Goal: Register for event/course

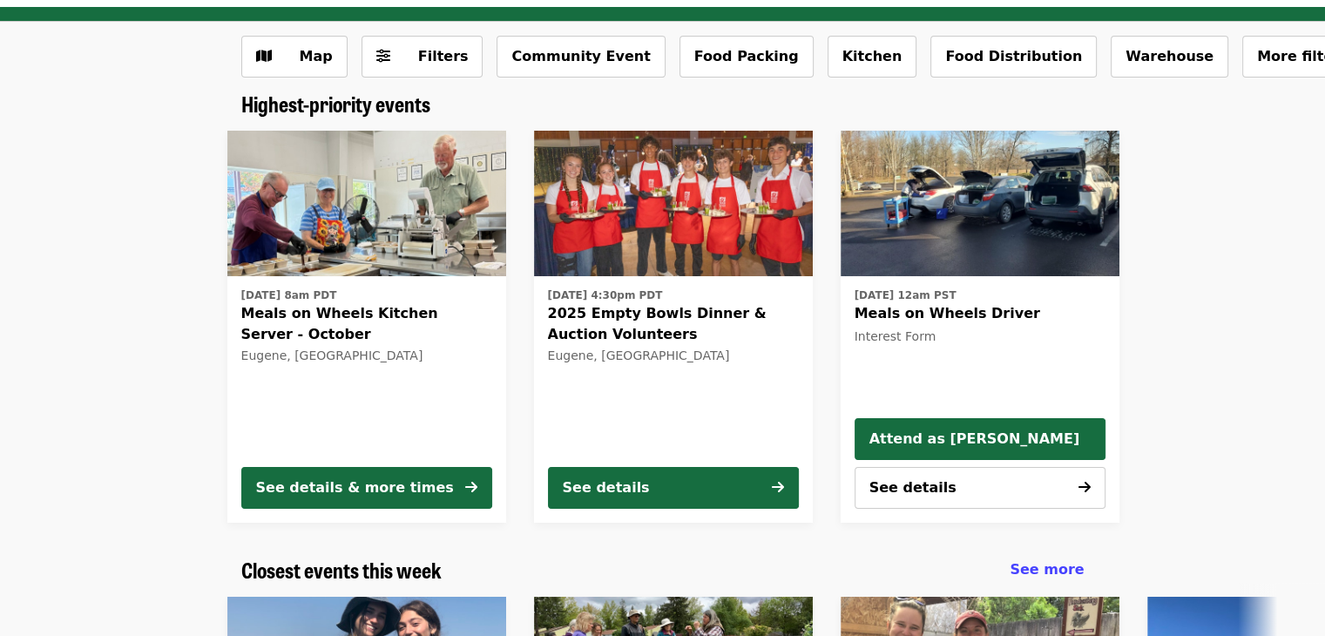
scroll to position [35, 0]
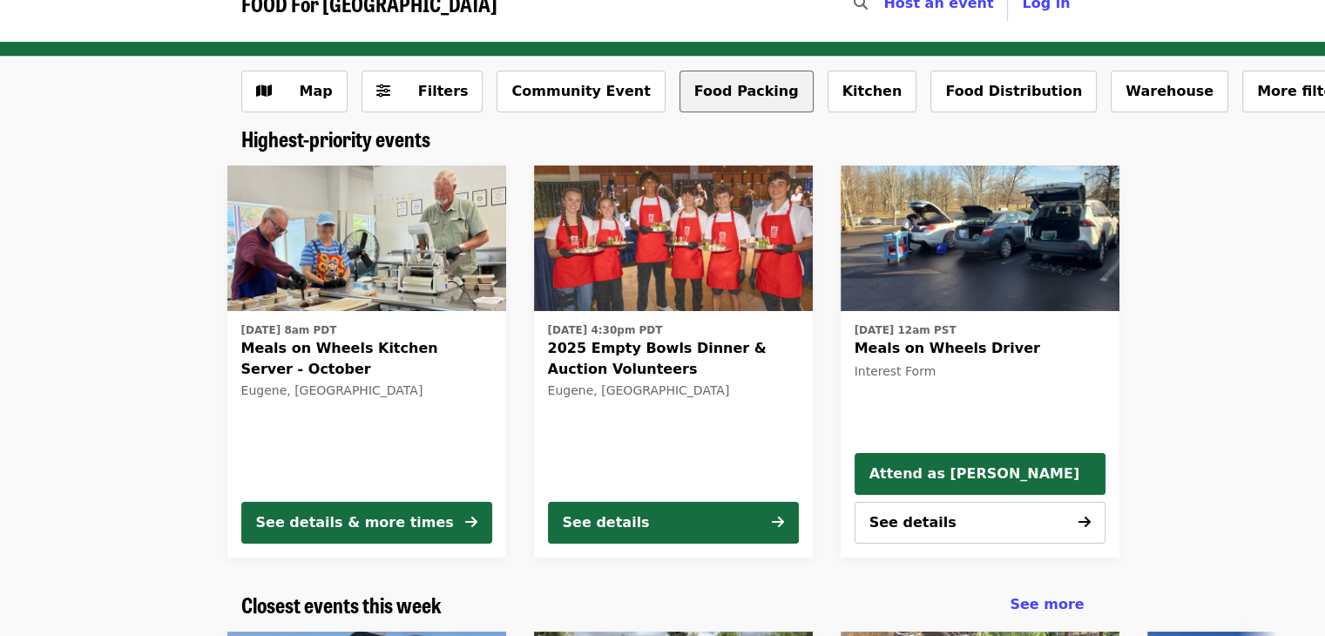
click at [702, 95] on button "Food Packing" at bounding box center [746, 92] width 134 height 42
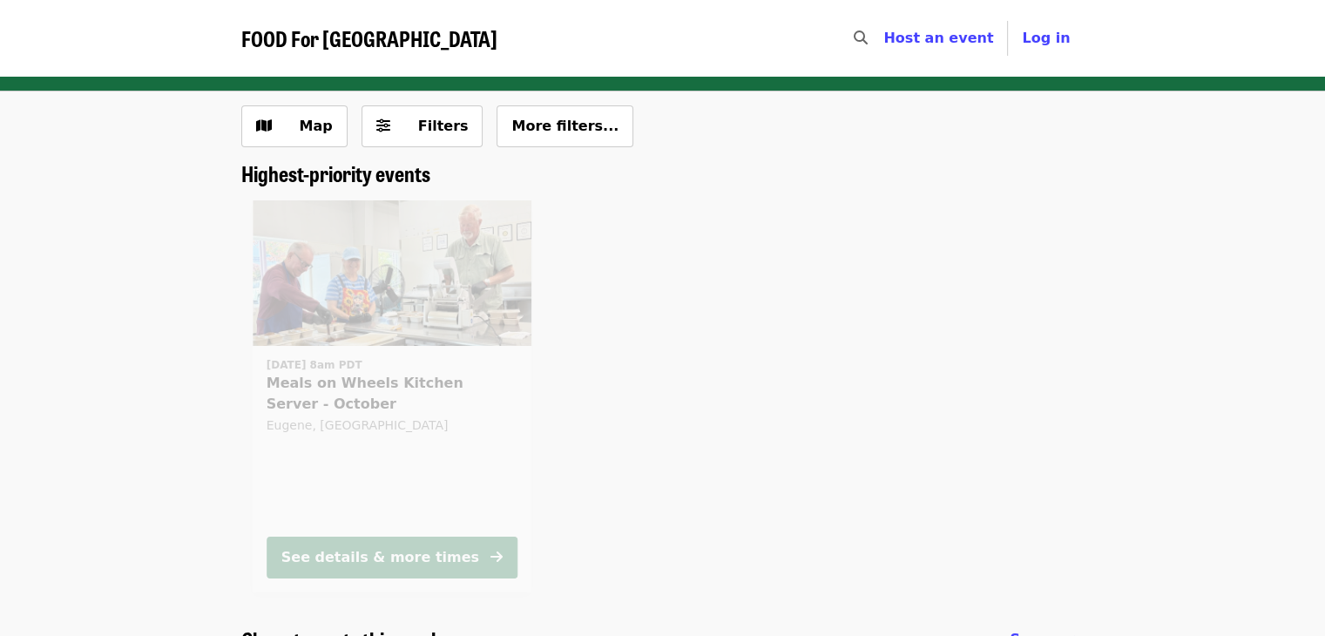
scroll to position [35, 0]
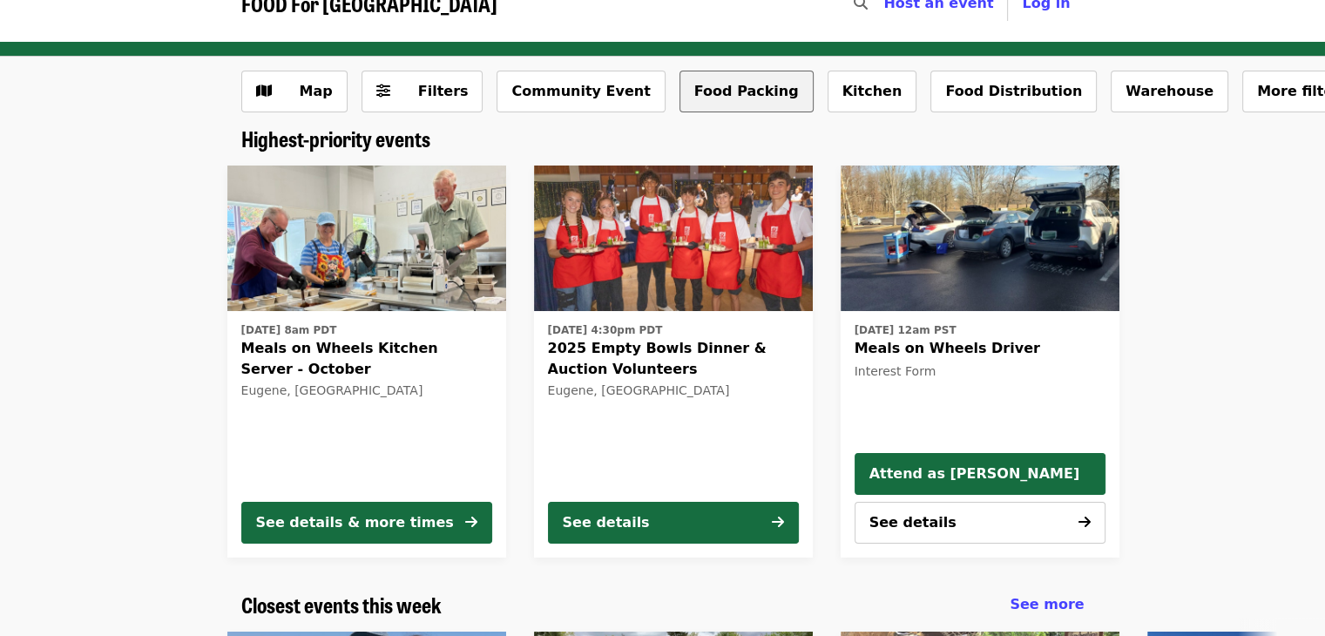
click at [685, 102] on button "Food Packing" at bounding box center [746, 92] width 134 height 42
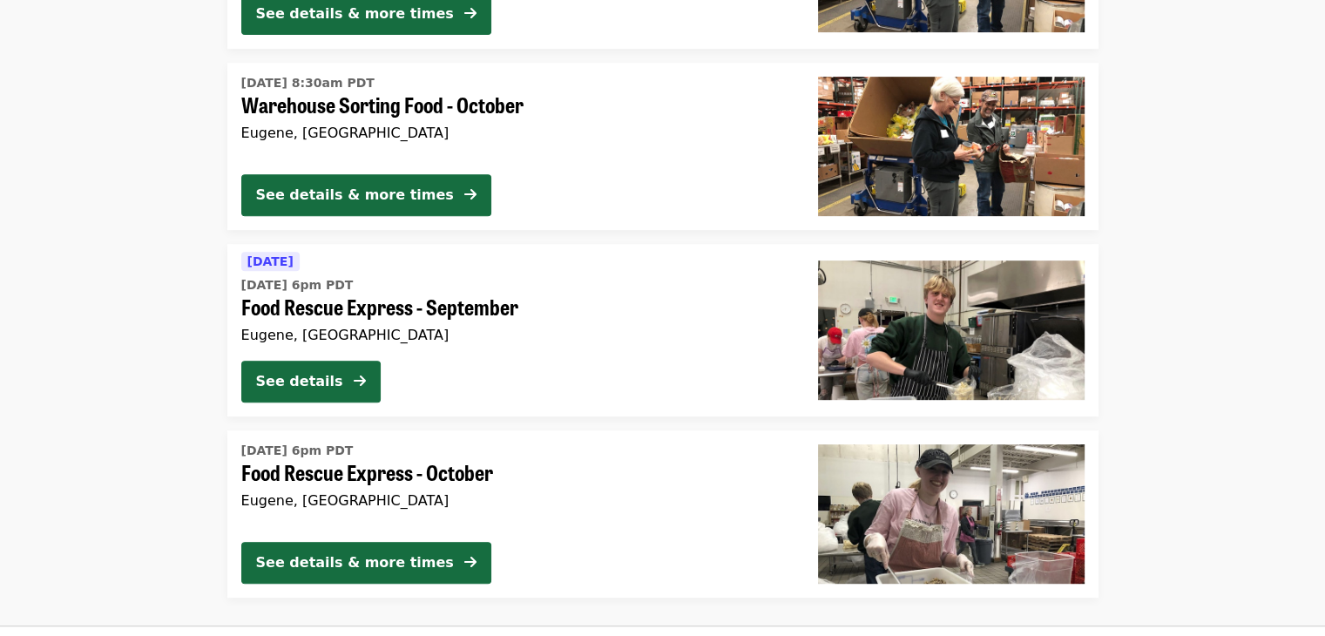
scroll to position [801, 0]
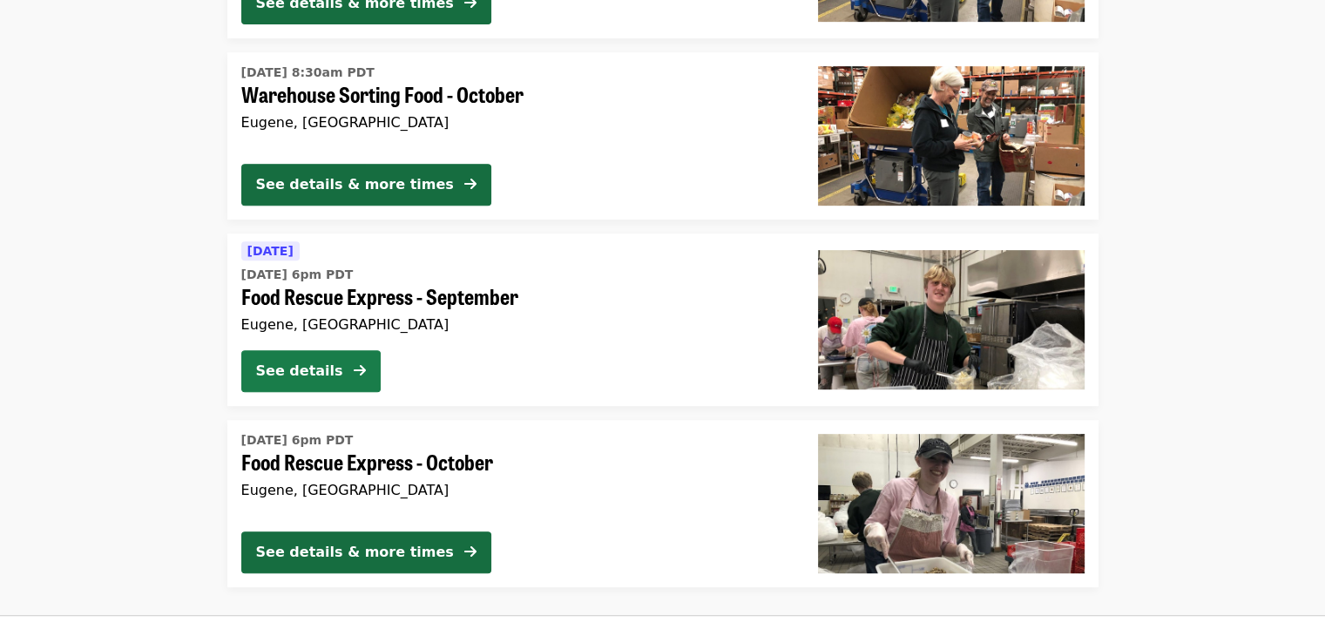
click at [289, 364] on div "See details" at bounding box center [299, 371] width 87 height 21
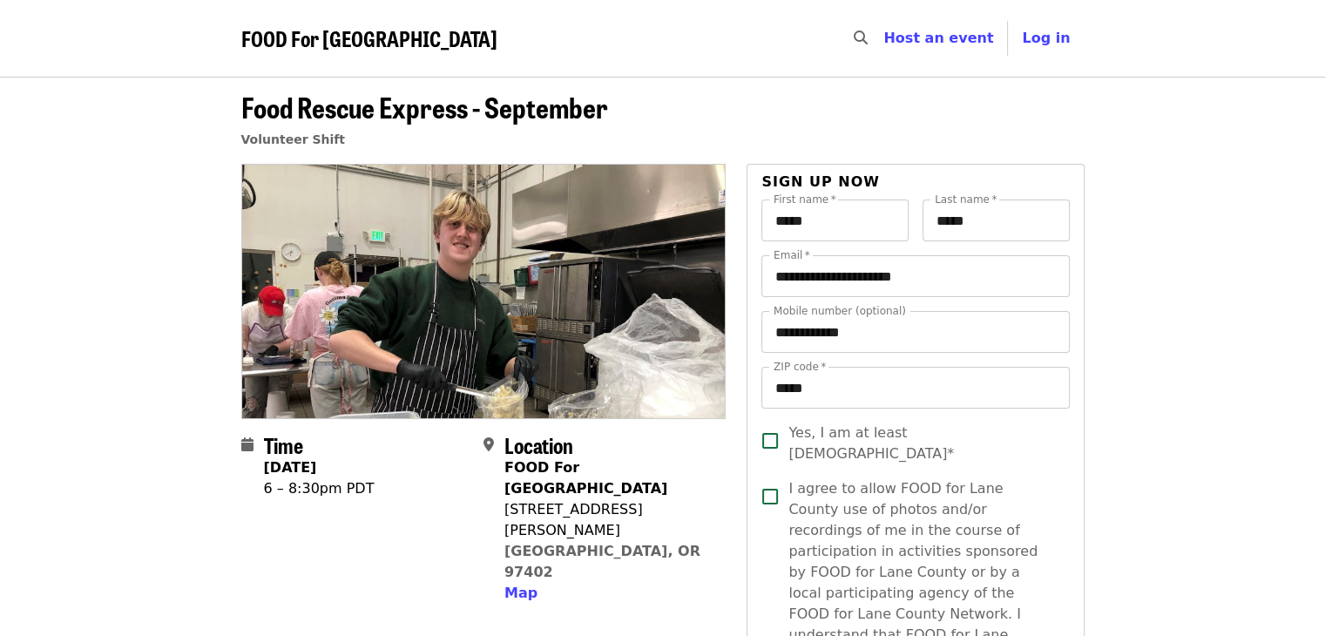
scroll to position [801, 0]
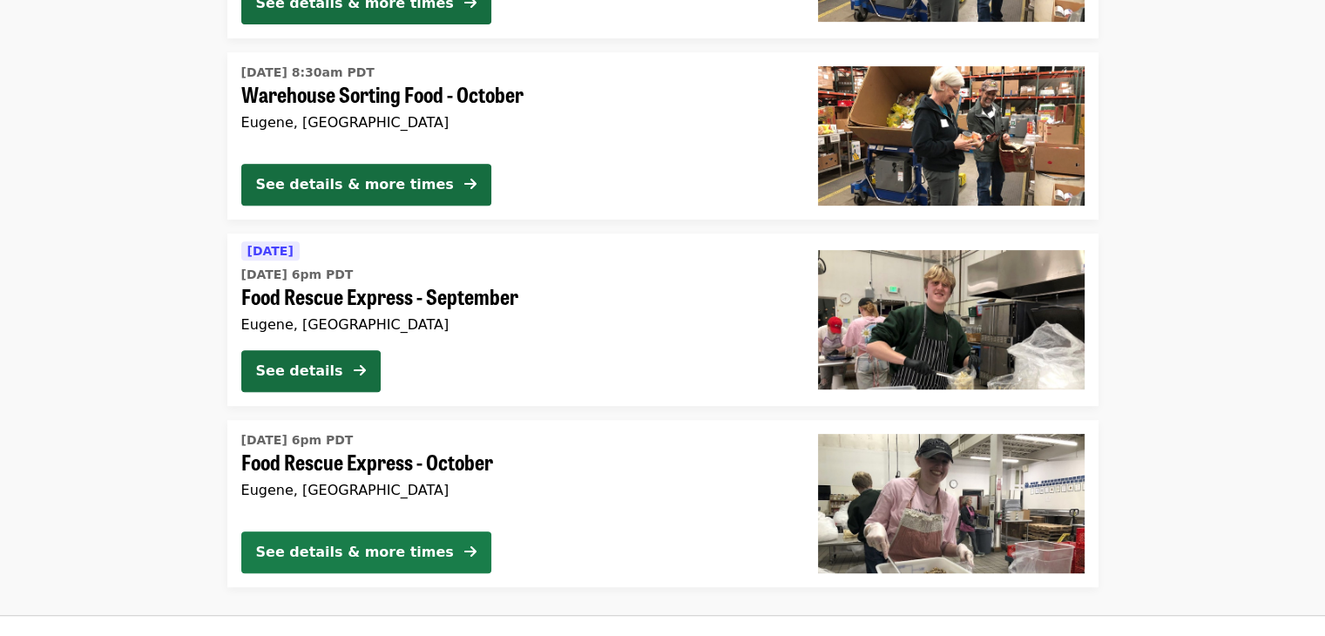
click at [331, 548] on div "See details & more times" at bounding box center [355, 552] width 198 height 21
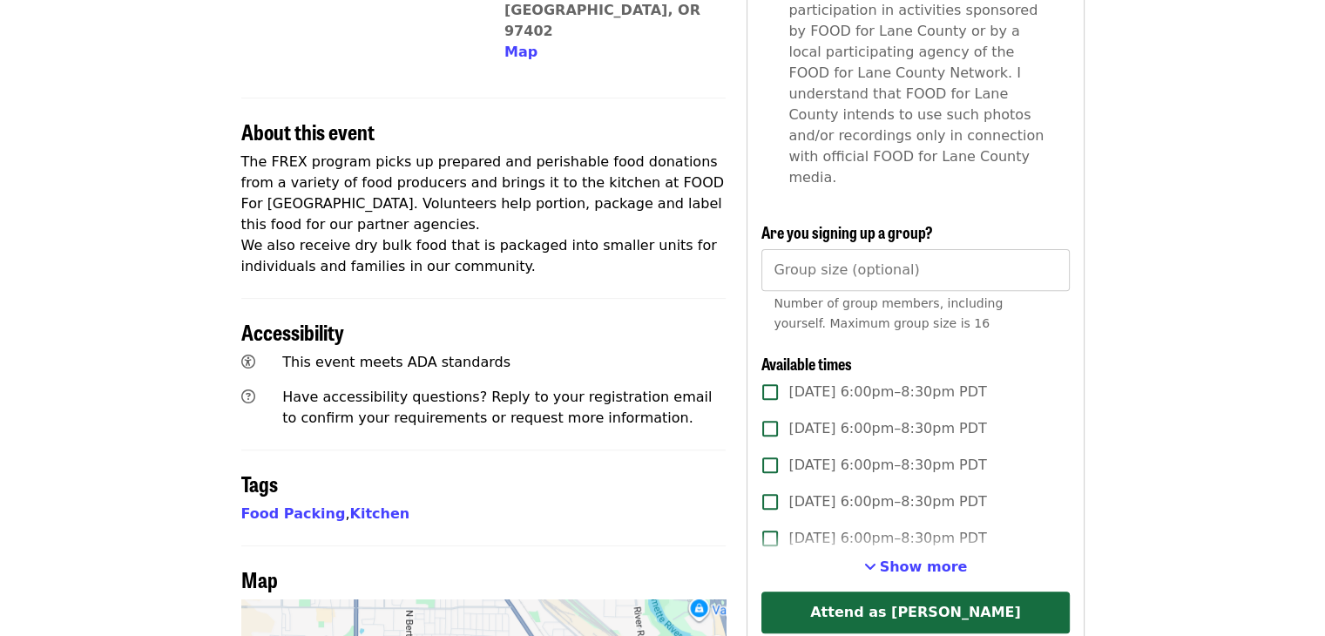
scroll to position [558, 0]
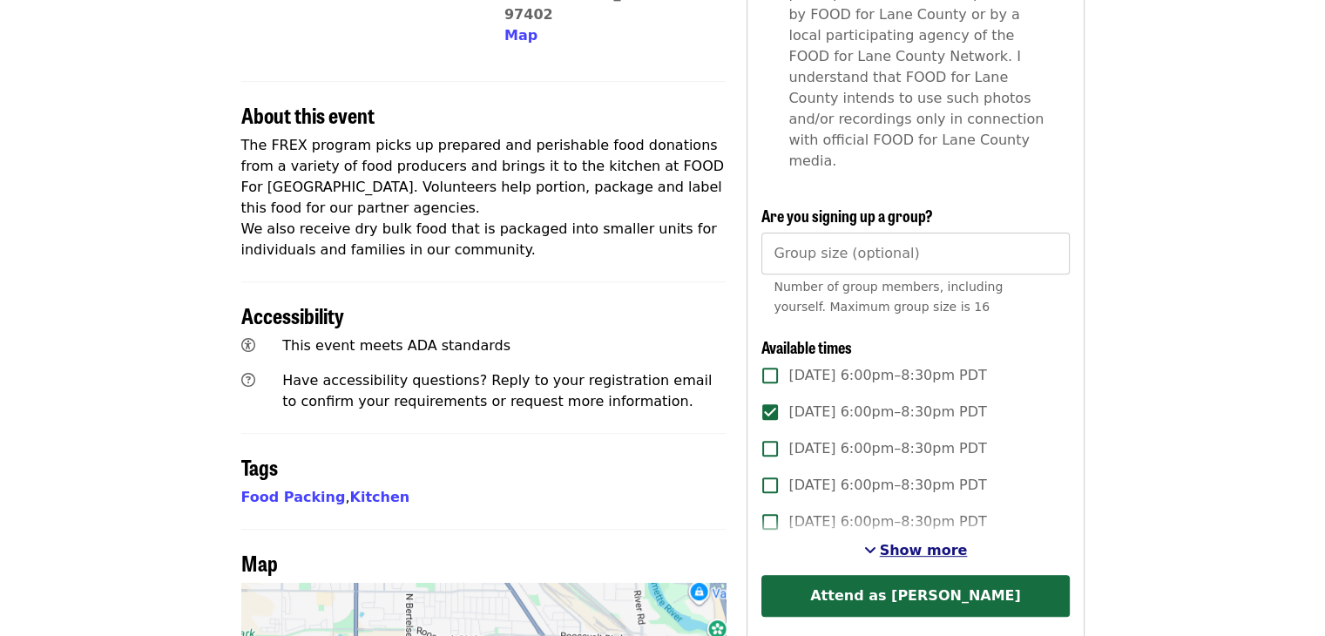
click at [902, 542] on span "Show more" at bounding box center [924, 550] width 88 height 17
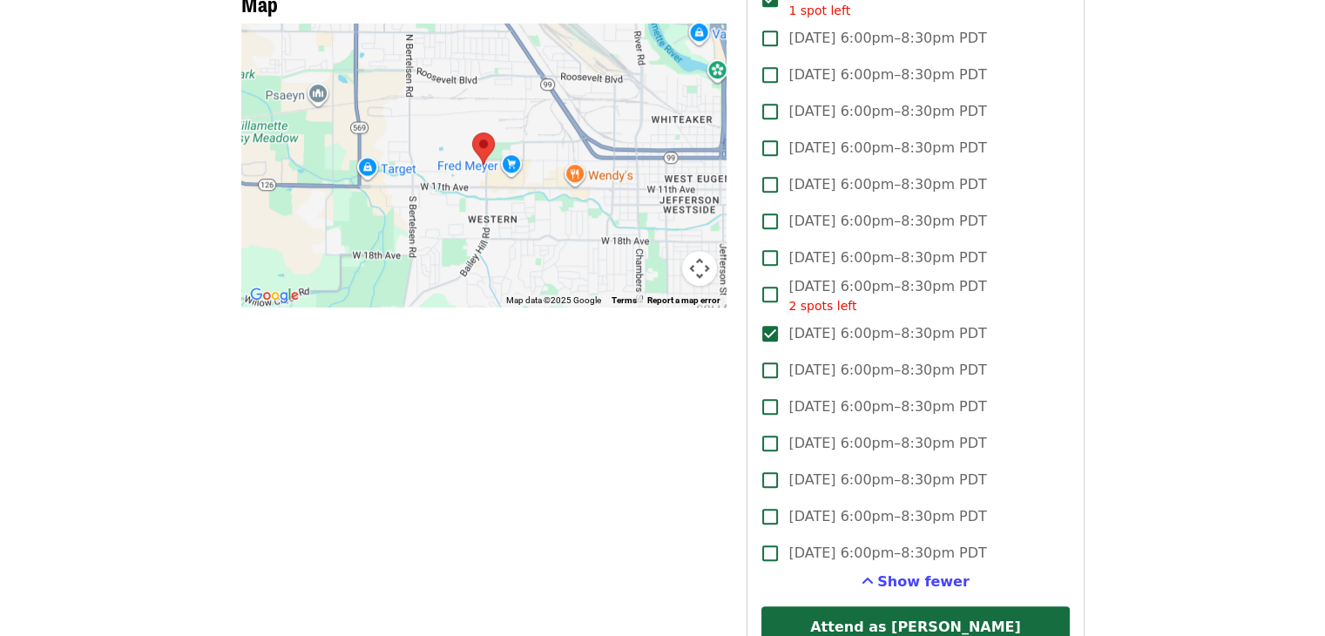
scroll to position [1150, 0]
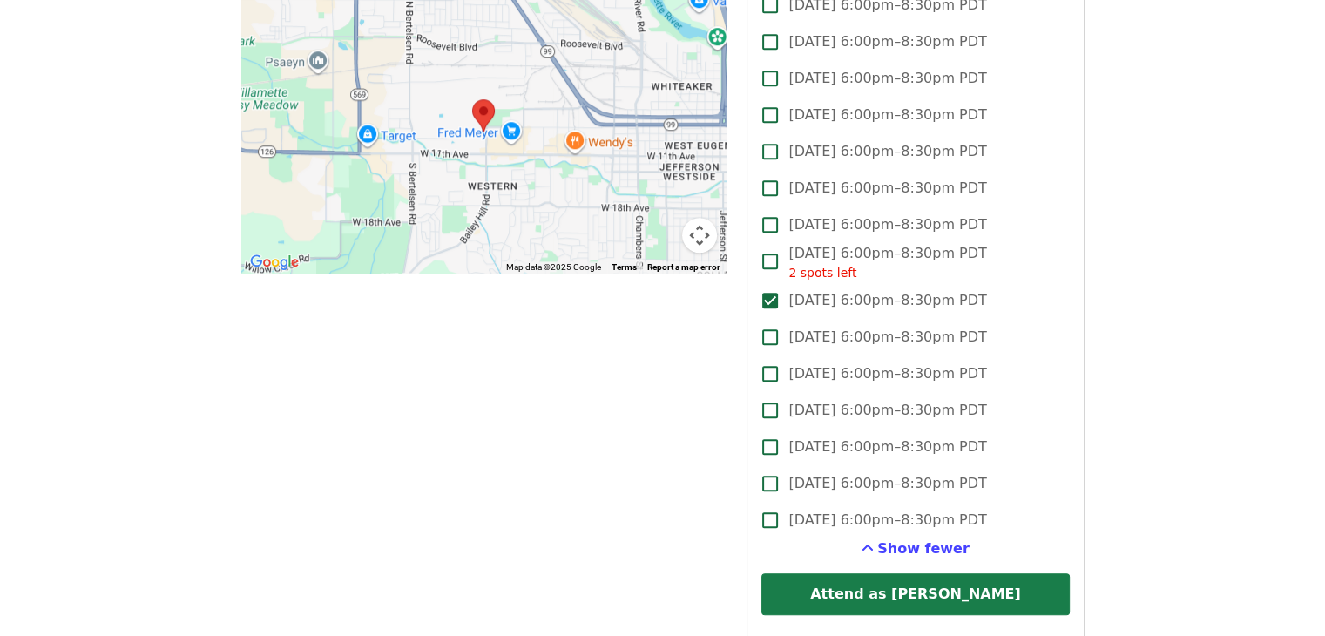
click at [944, 573] on button "Attend as [PERSON_NAME]" at bounding box center [915, 594] width 308 height 42
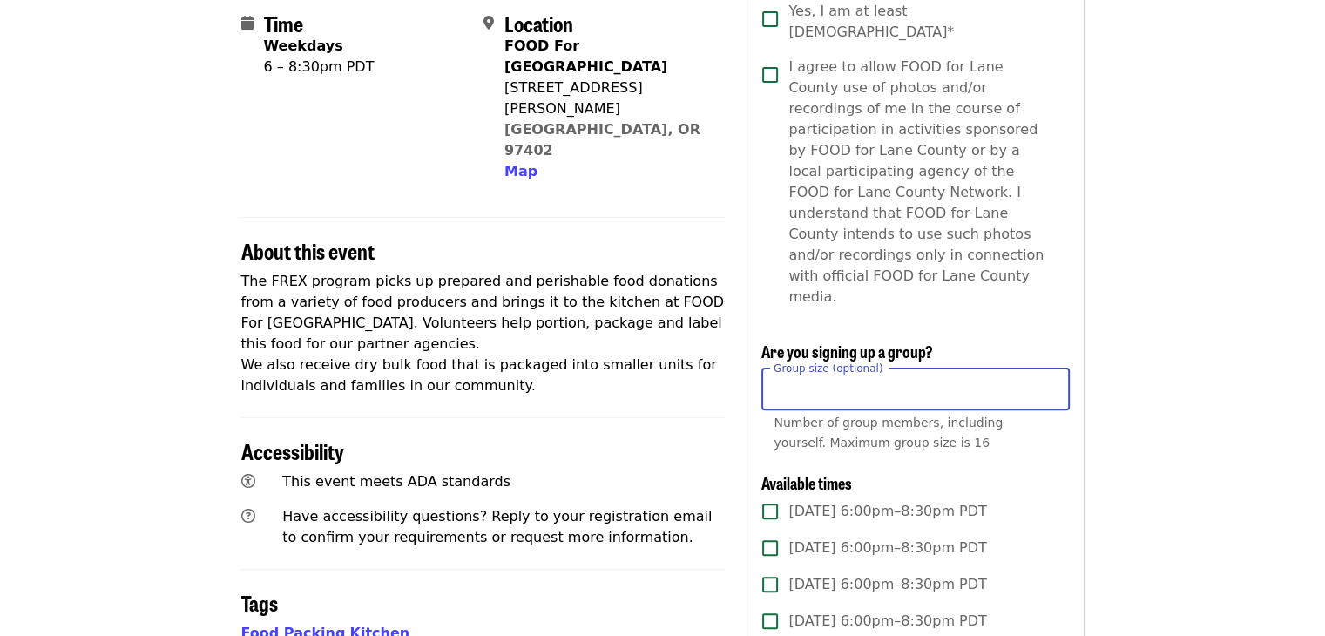
click at [934, 368] on input "Group size (optional)" at bounding box center [915, 389] width 308 height 42
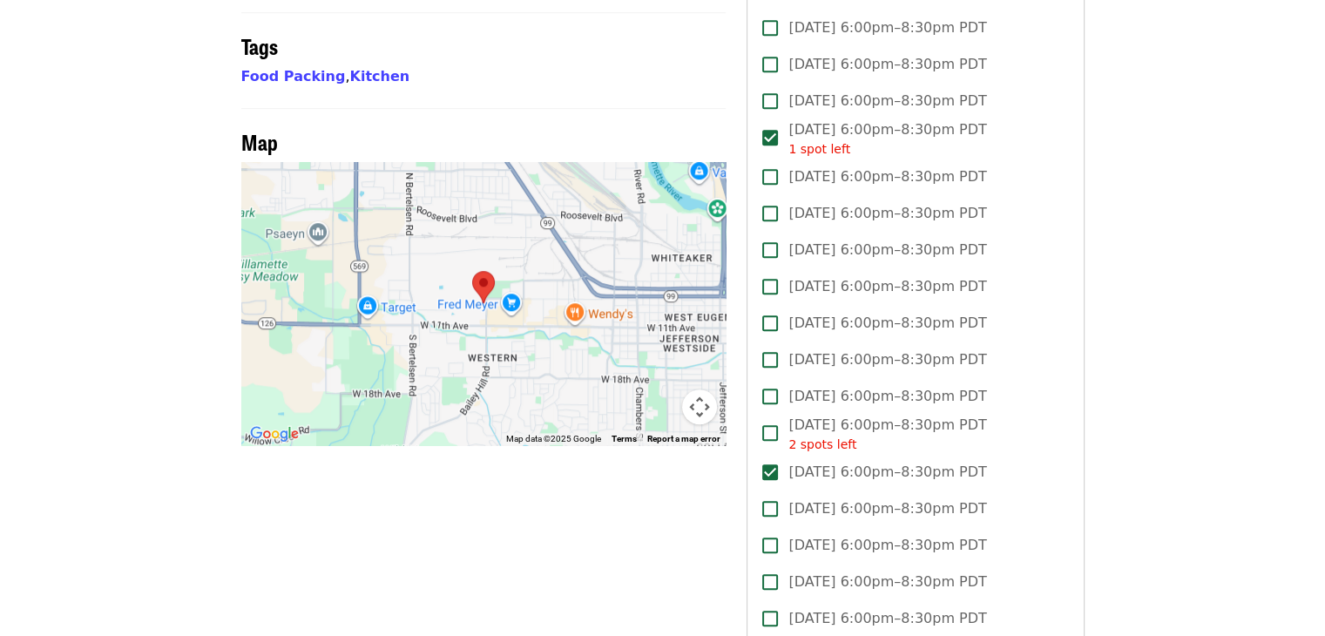
scroll to position [1534, 0]
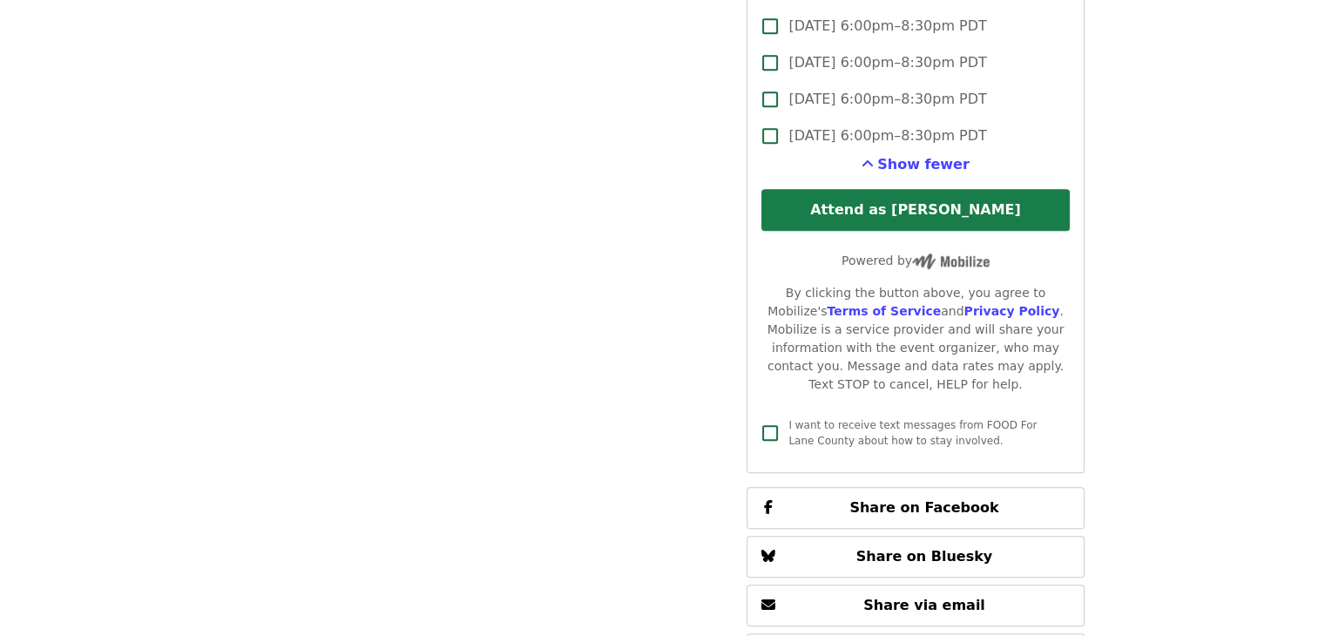
type input "*"
click at [898, 189] on button "Attend as [PERSON_NAME]" at bounding box center [915, 210] width 308 height 42
